Goal: Task Accomplishment & Management: Use online tool/utility

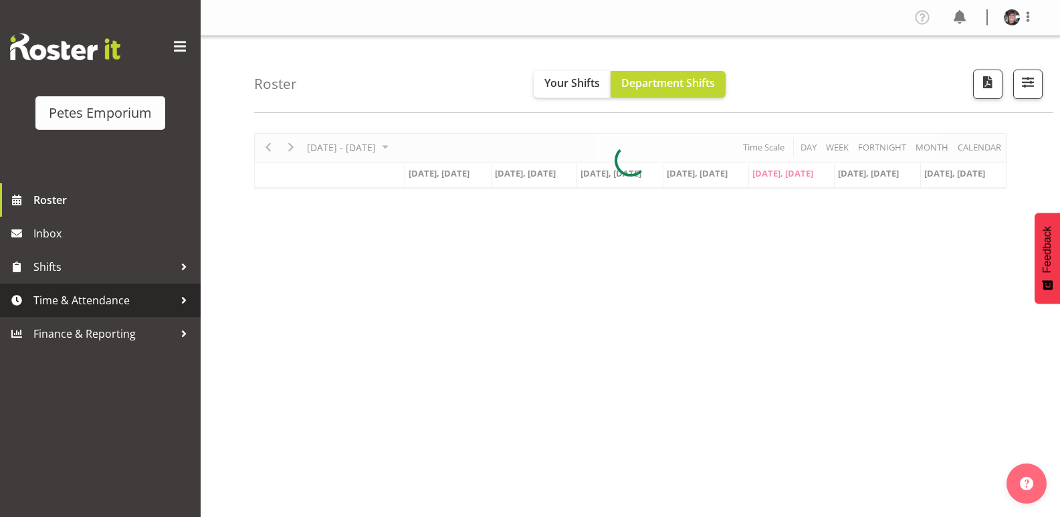
click at [98, 298] on span "Time & Attendance" at bounding box center [103, 300] width 140 height 20
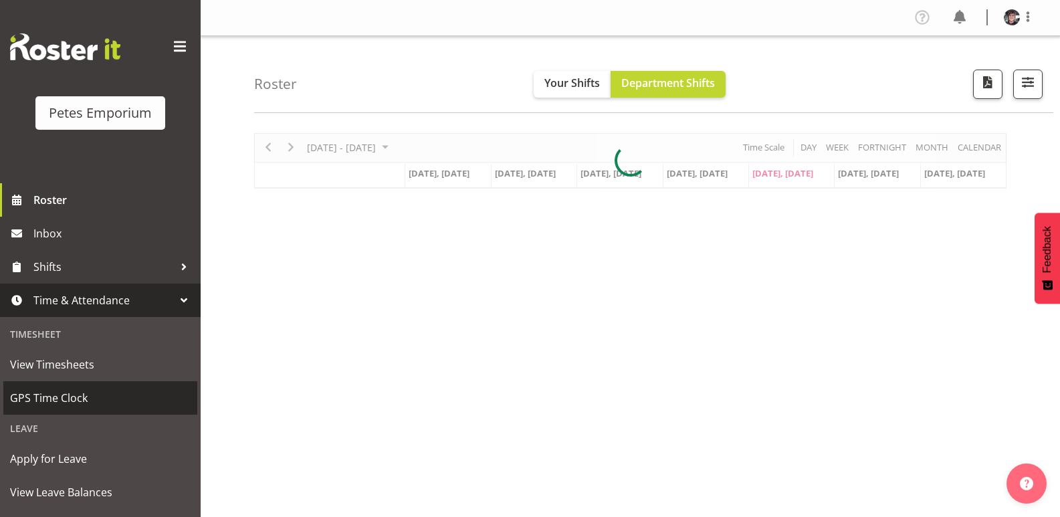
click at [64, 397] on span "GPS Time Clock" at bounding box center [100, 398] width 181 height 20
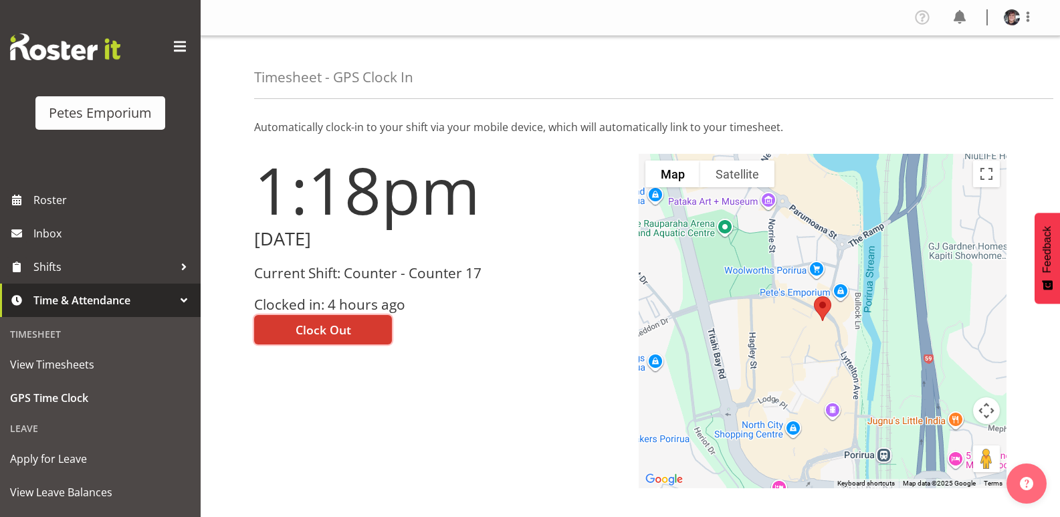
click at [364, 326] on button "Clock Out" at bounding box center [323, 329] width 138 height 29
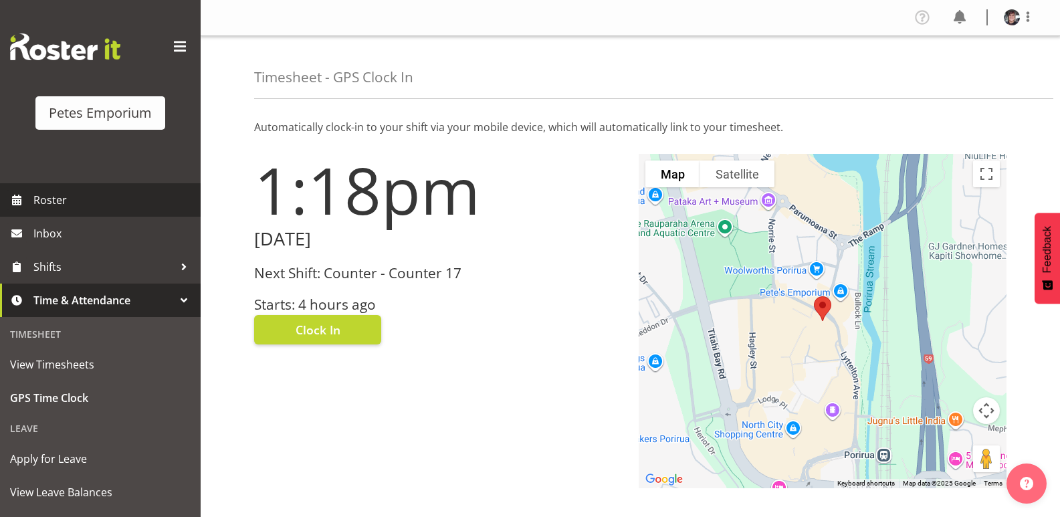
click at [88, 193] on span "Roster" at bounding box center [113, 200] width 160 height 20
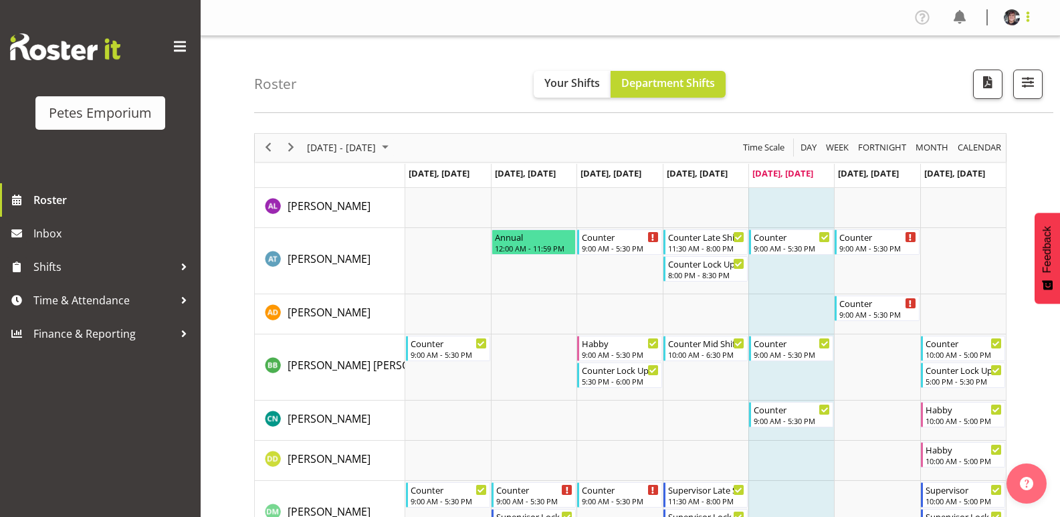
click at [1028, 14] on span at bounding box center [1028, 17] width 16 height 16
click at [954, 70] on link "Log Out" at bounding box center [971, 70] width 128 height 24
